Goal: Transaction & Acquisition: Obtain resource

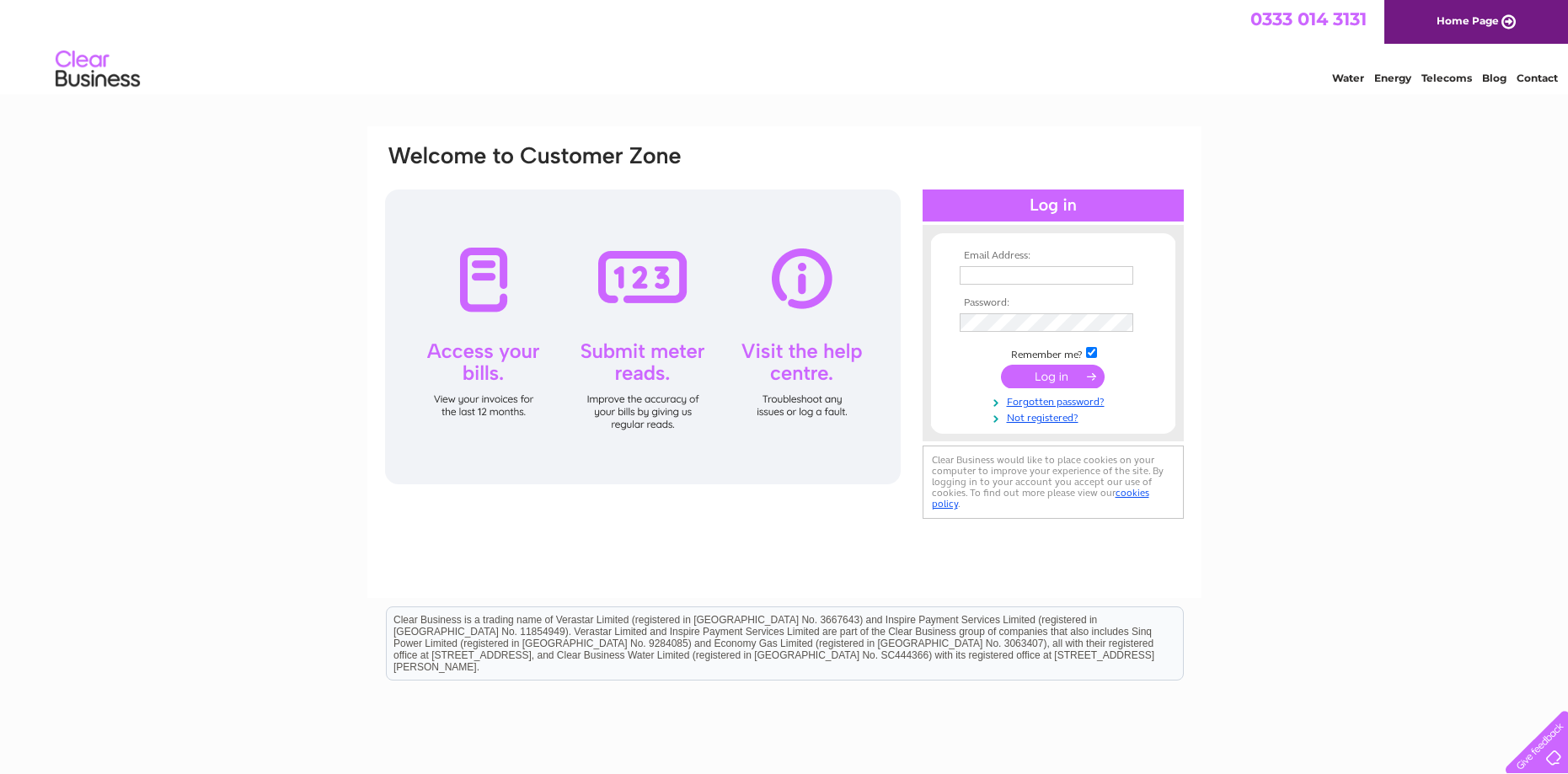
type input "jeanette@allianceaccountants.co.uk"
click at [1069, 373] on input "submit" at bounding box center [1053, 378] width 104 height 24
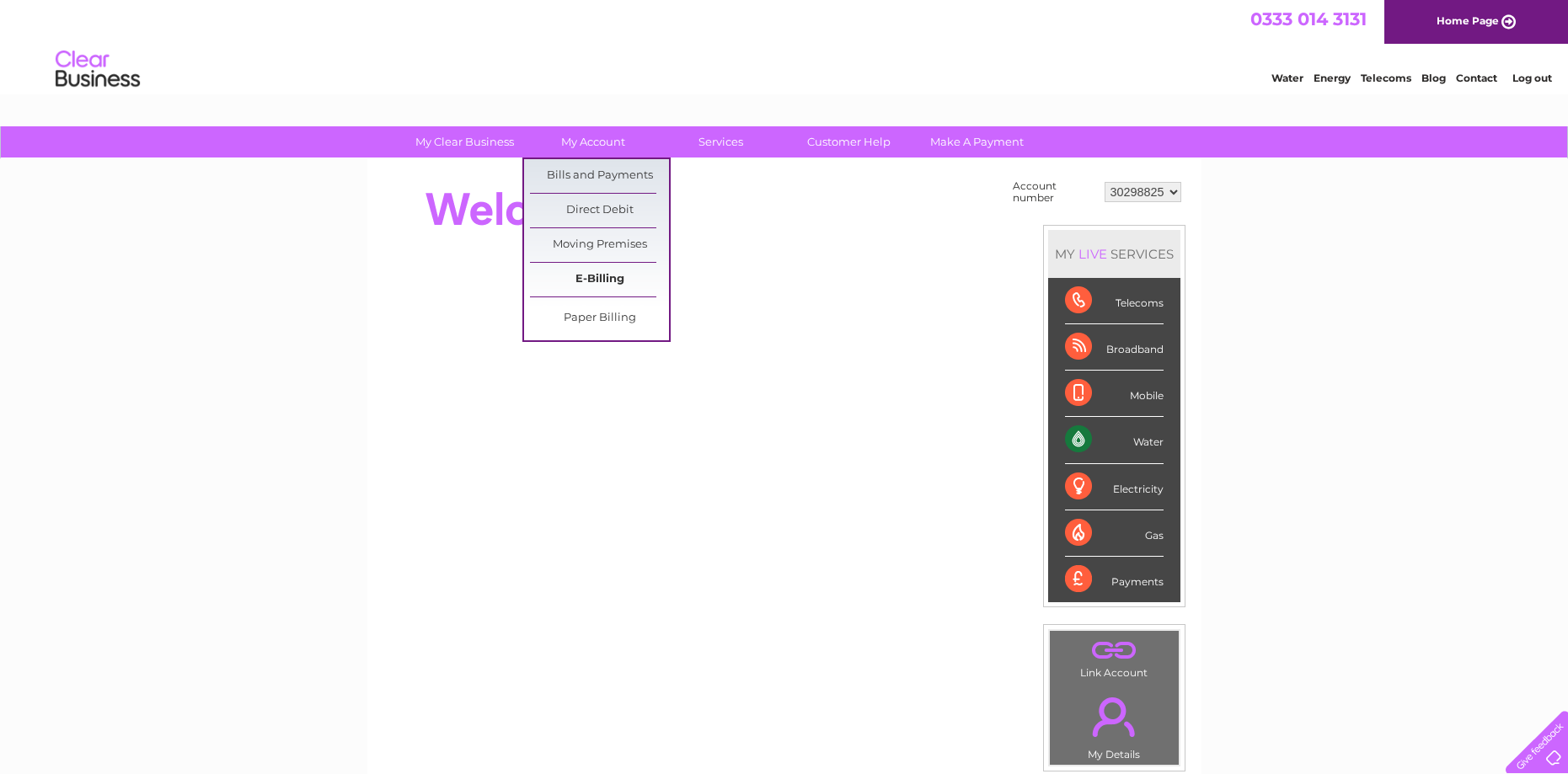
click at [610, 282] on link "E-Billing" at bounding box center [599, 279] width 139 height 33
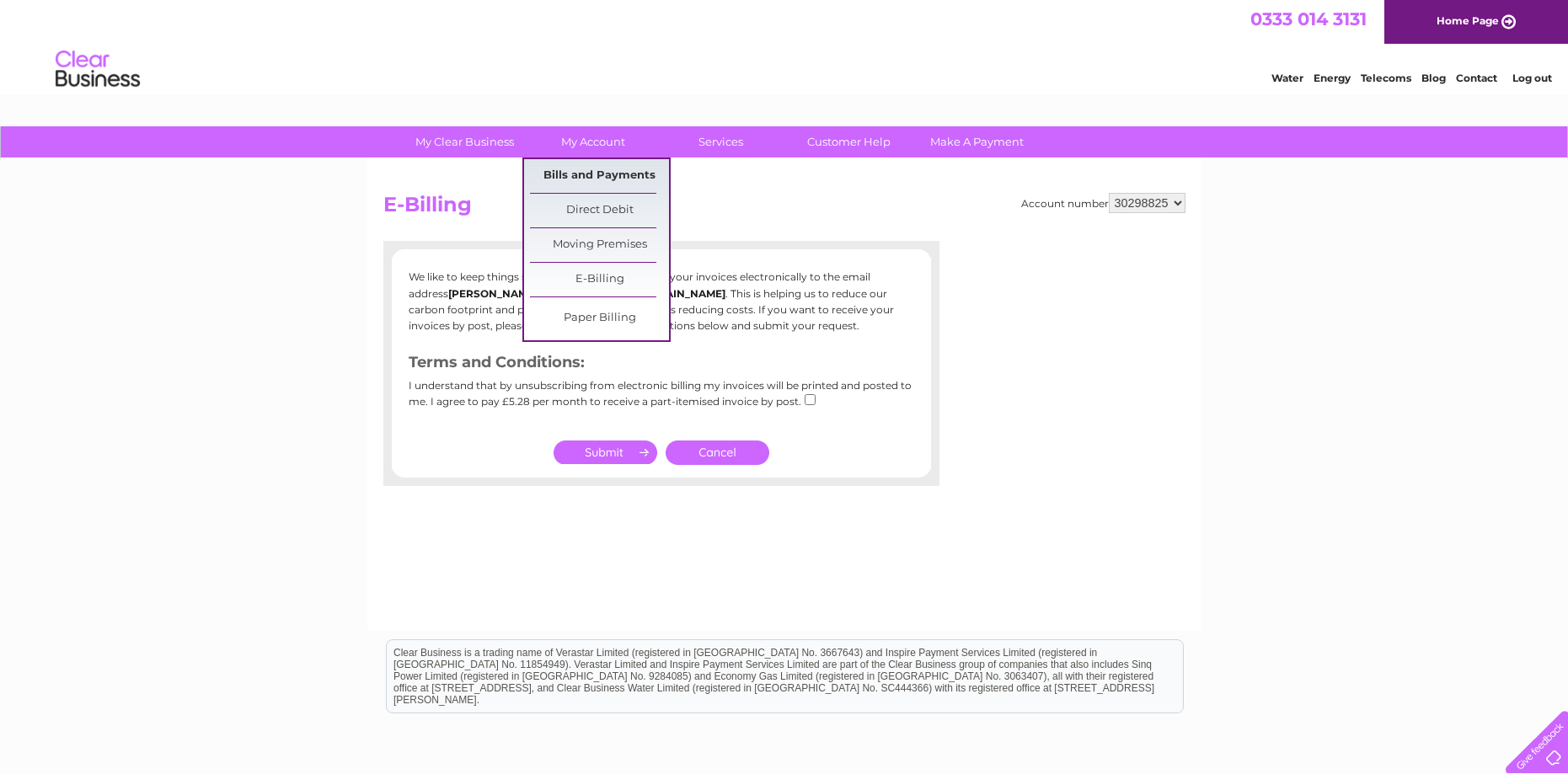
click at [596, 166] on link "Bills and Payments" at bounding box center [599, 176] width 139 height 33
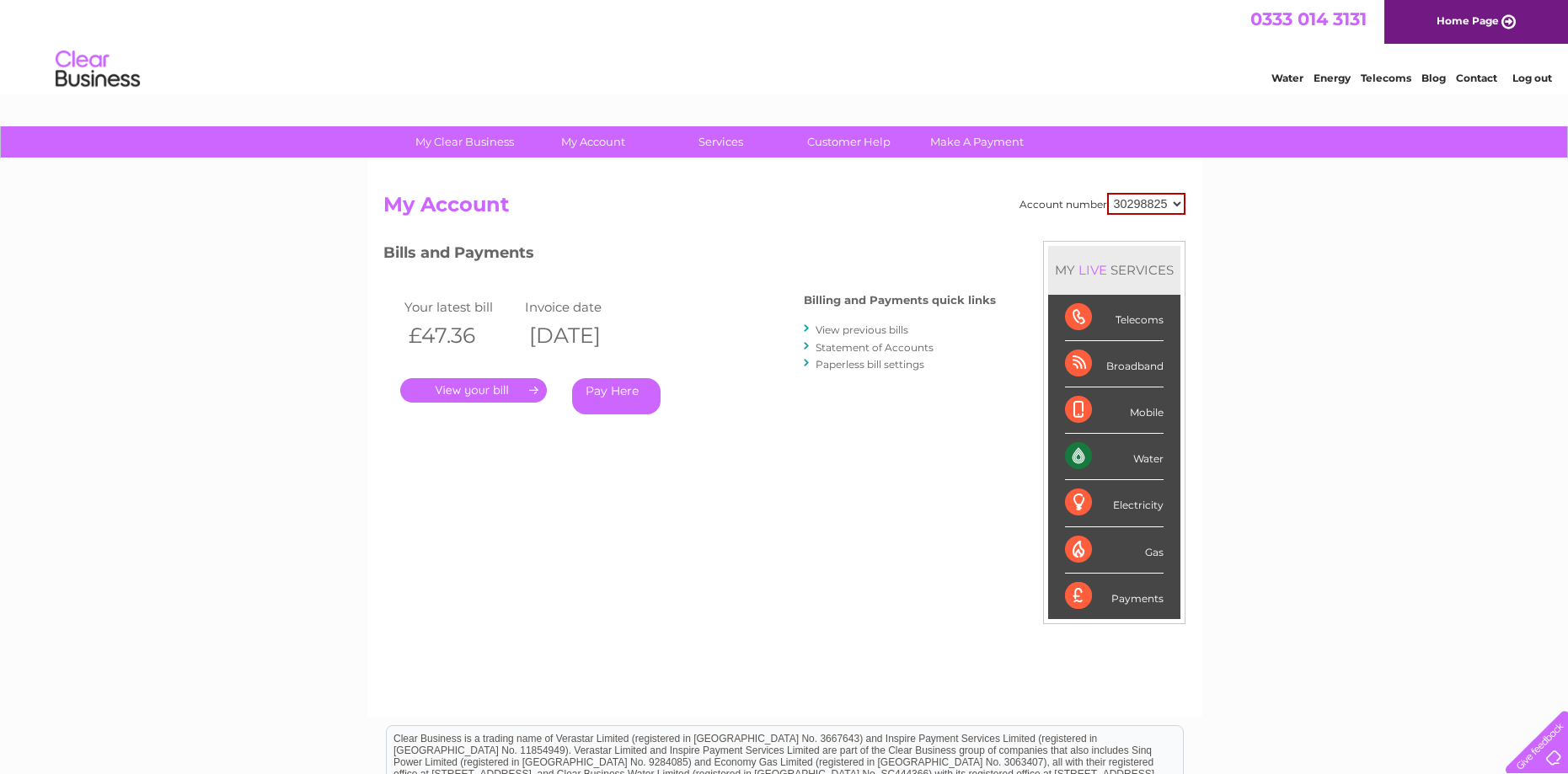
click at [494, 387] on link "." at bounding box center [474, 390] width 146 height 24
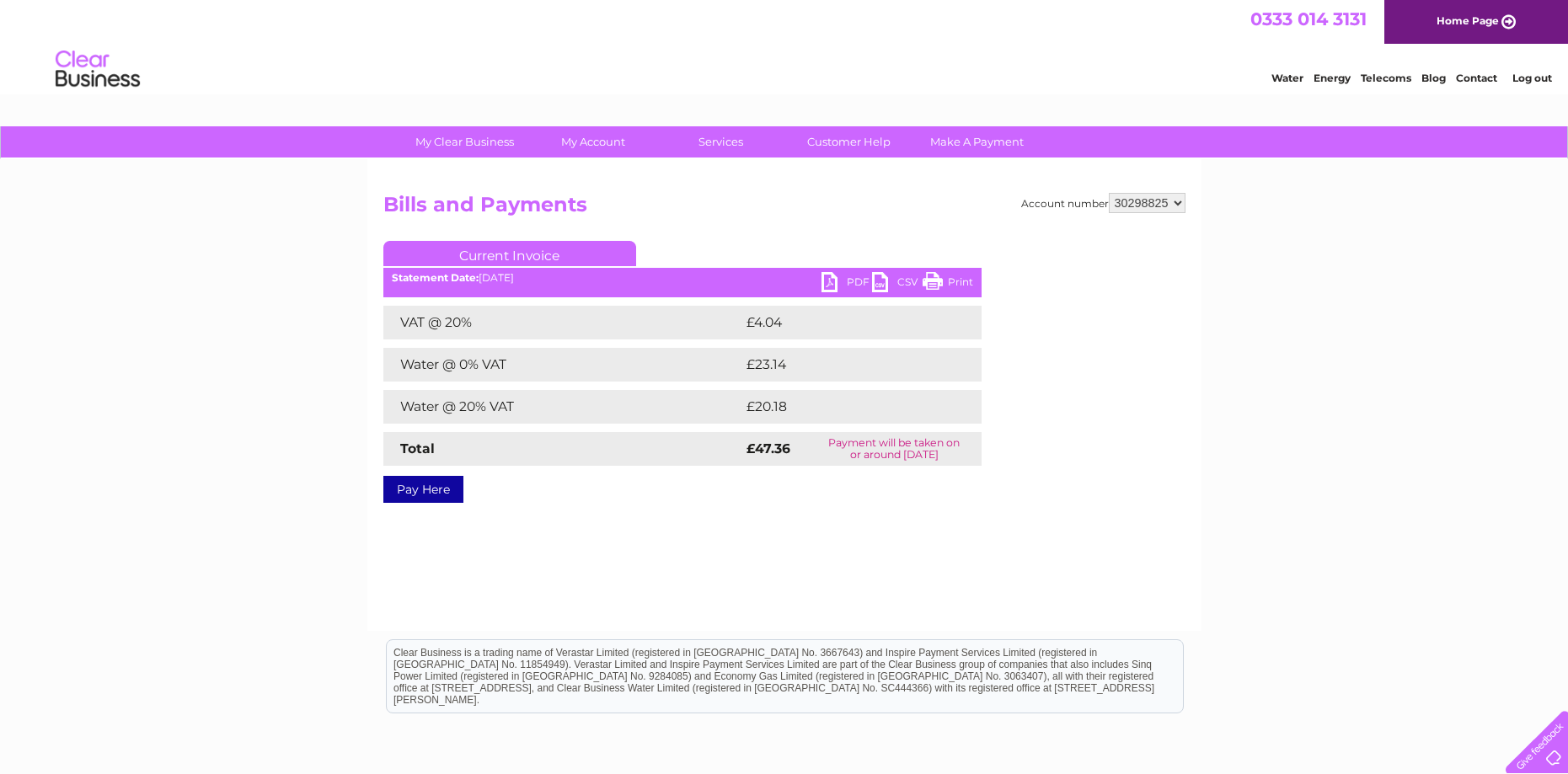
click at [827, 277] on link "PDF" at bounding box center [846, 284] width 51 height 24
